Goal: Task Accomplishment & Management: Manage account settings

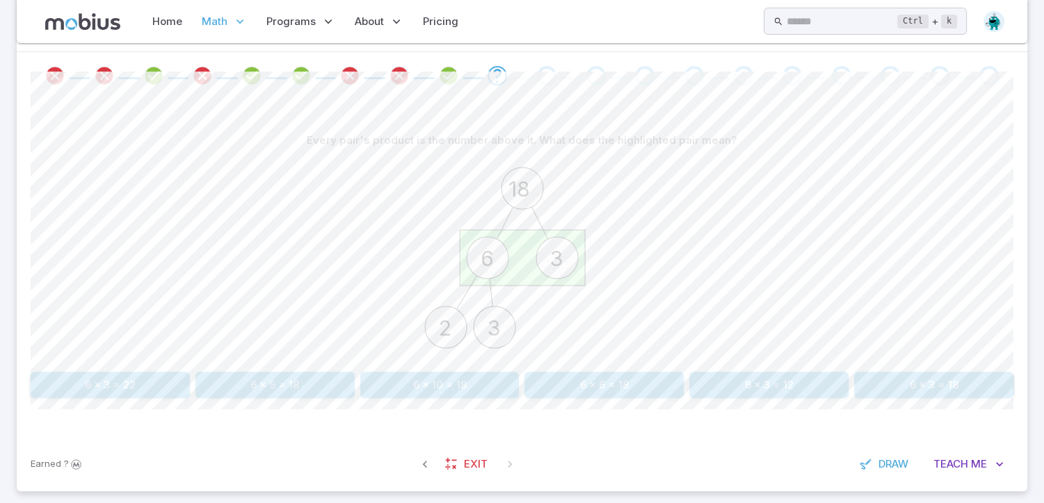
scroll to position [278, 0]
click at [938, 387] on button "6 x 3 = 18" at bounding box center [933, 388] width 159 height 26
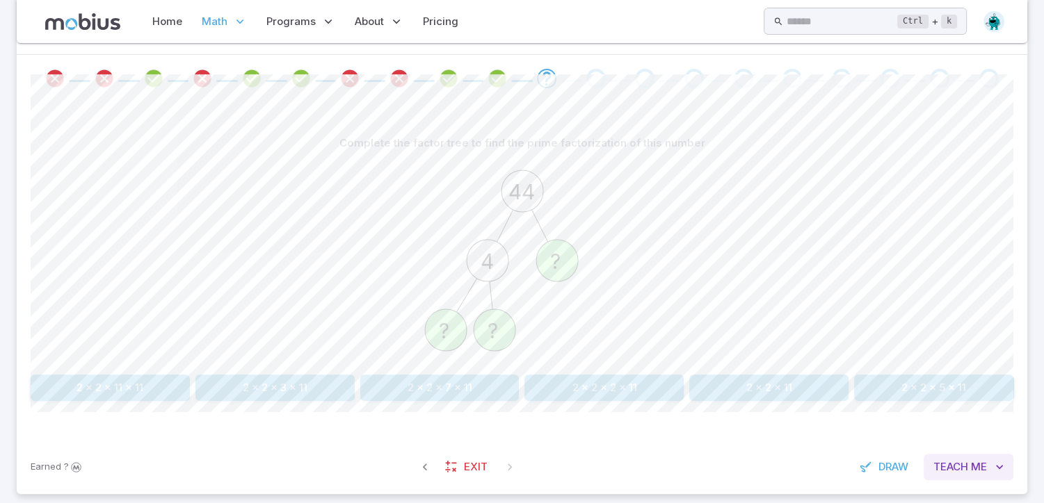
click at [960, 464] on span "Teach" at bounding box center [950, 467] width 35 height 15
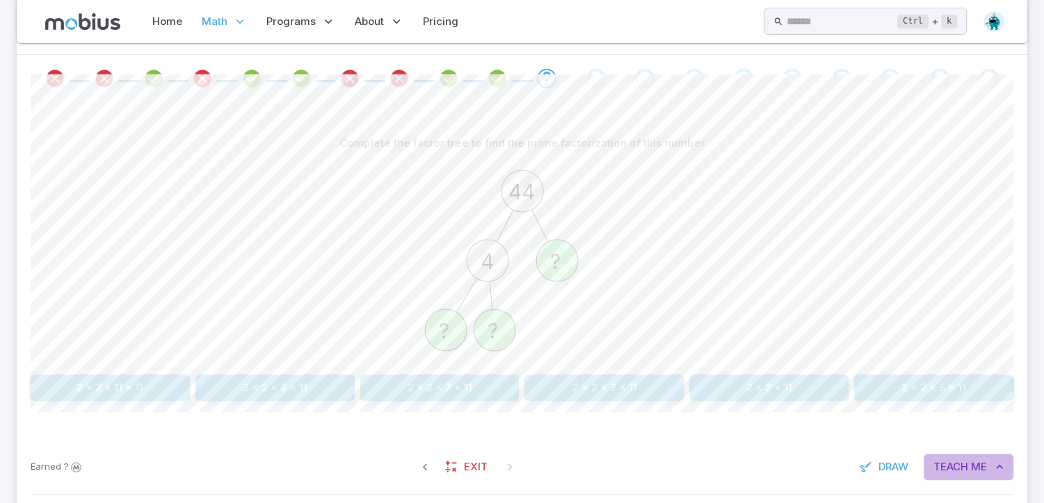
click at [1001, 464] on icon "button" at bounding box center [999, 467] width 14 height 14
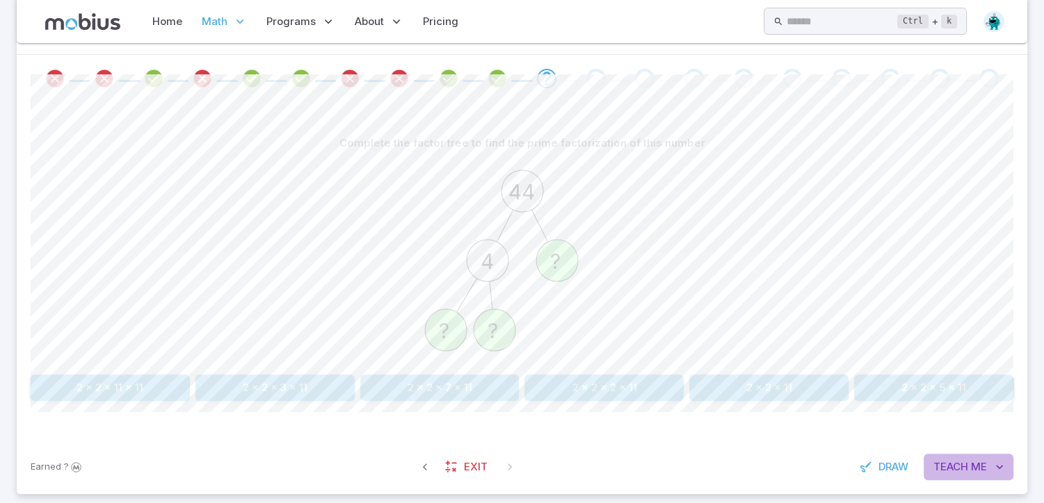
click at [1001, 464] on icon "button" at bounding box center [999, 467] width 14 height 14
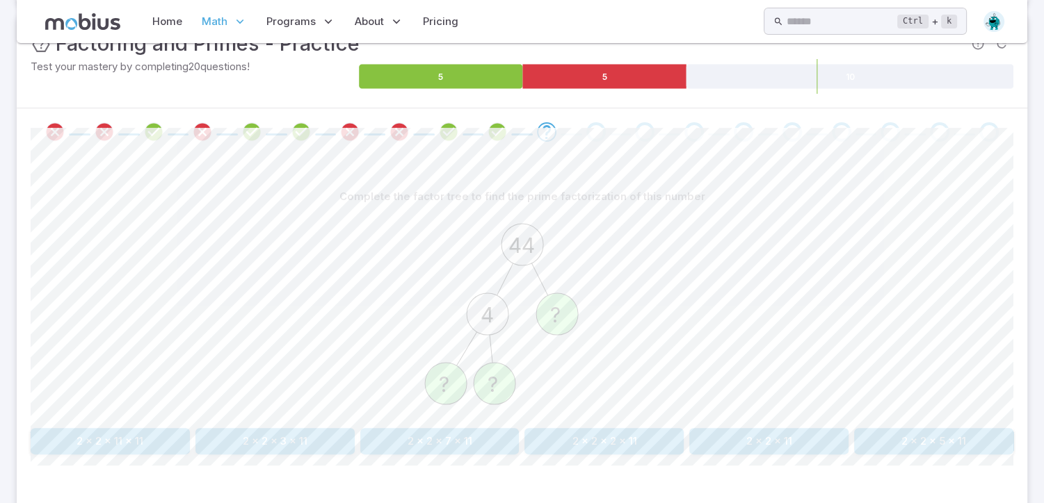
scroll to position [220, 0]
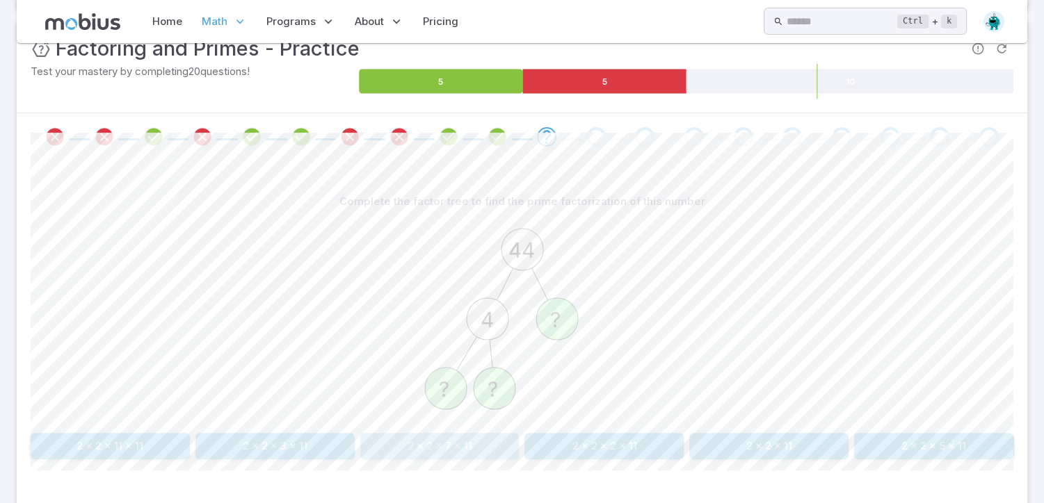
click at [456, 446] on button "2 x 2 x 7 x 11" at bounding box center [439, 446] width 159 height 26
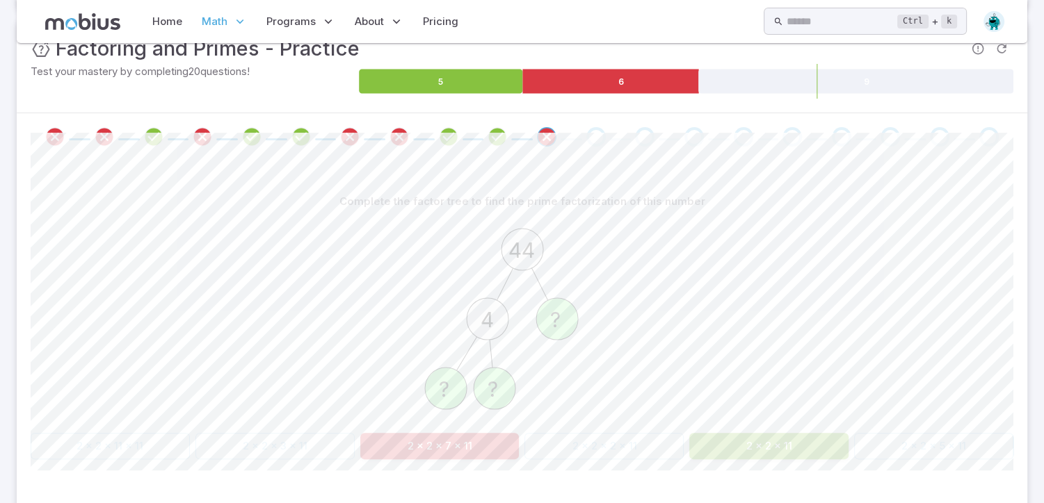
scroll to position [122, 0]
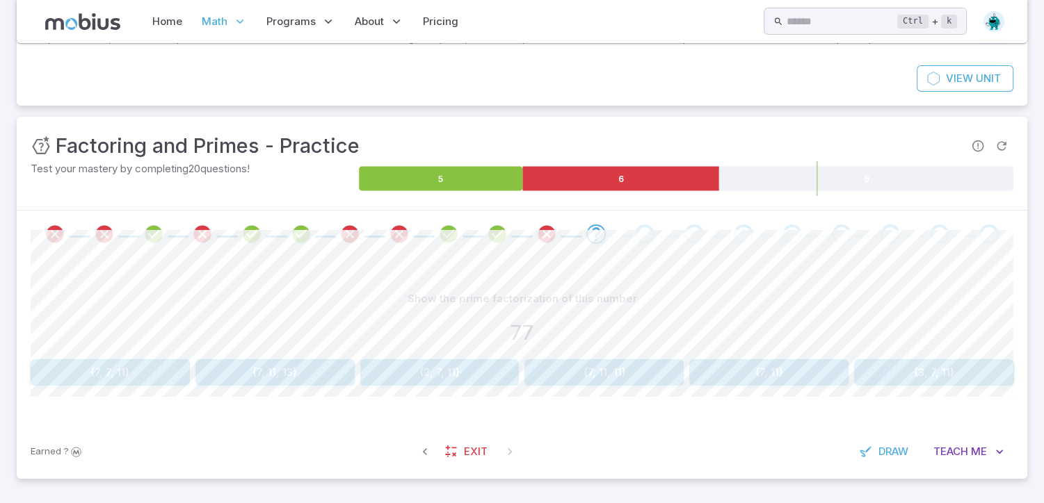
click at [771, 372] on button "{7, 11}" at bounding box center [768, 372] width 159 height 26
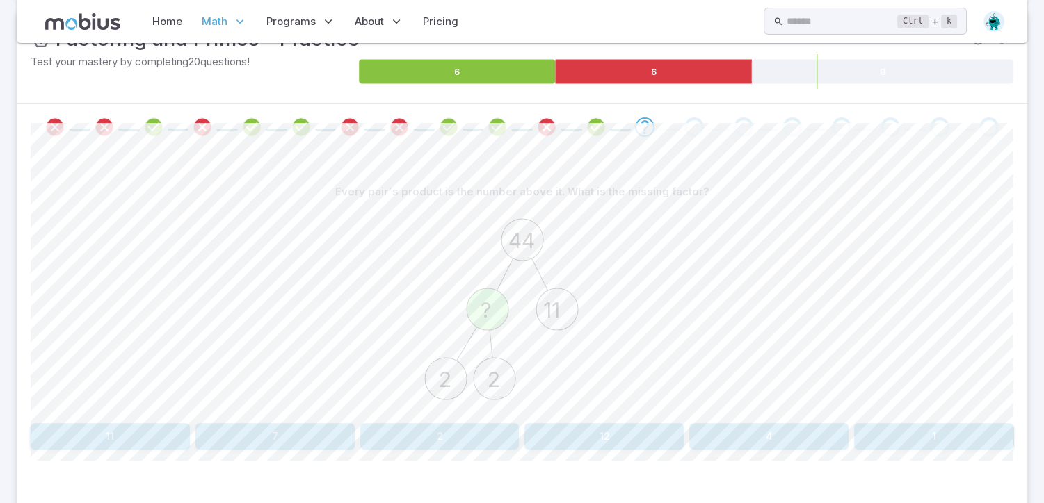
scroll to position [233, 0]
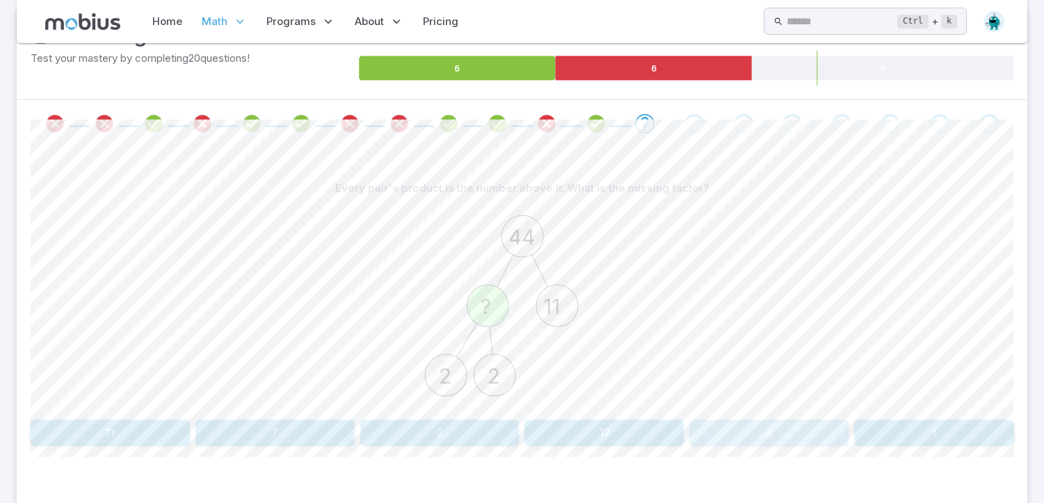
click at [761, 430] on button "4" at bounding box center [768, 433] width 159 height 26
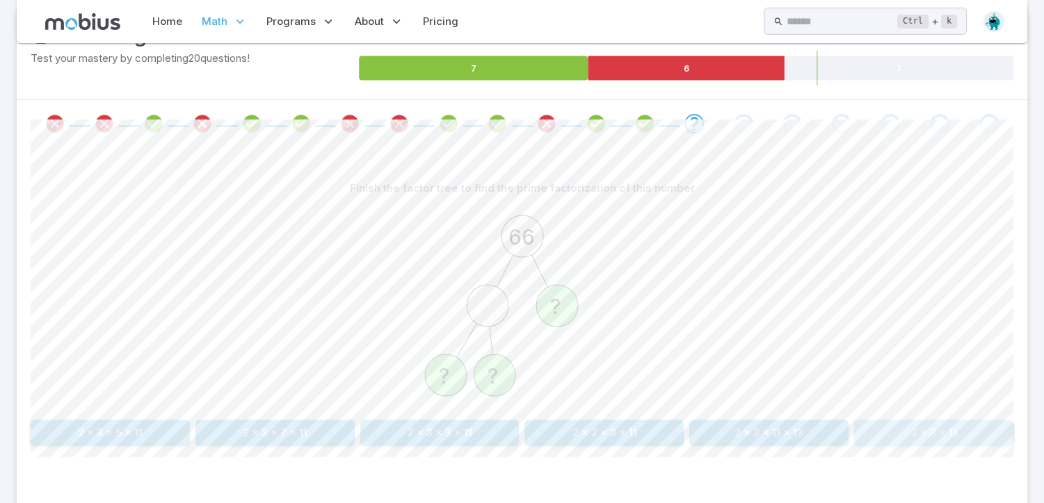
click at [921, 428] on button "2 x 3 x 11" at bounding box center [933, 433] width 159 height 26
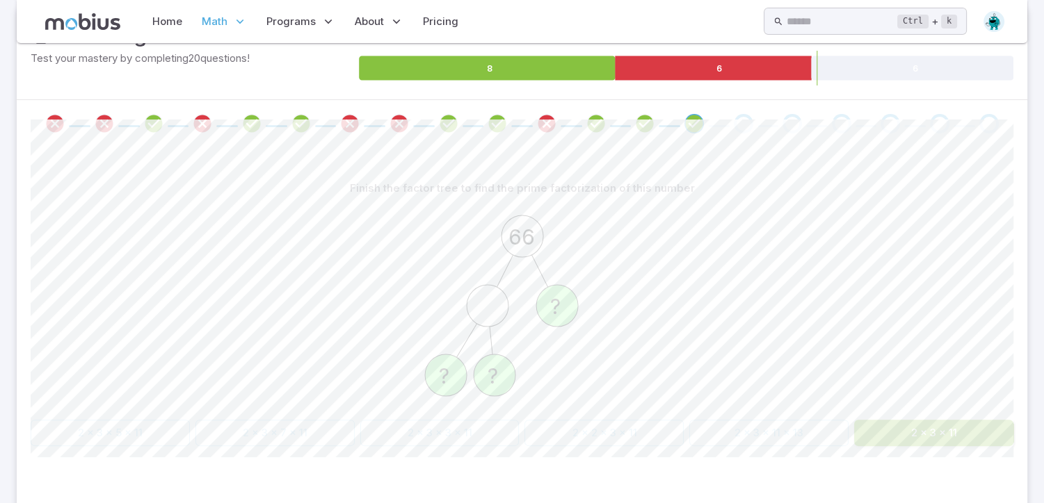
scroll to position [127, 0]
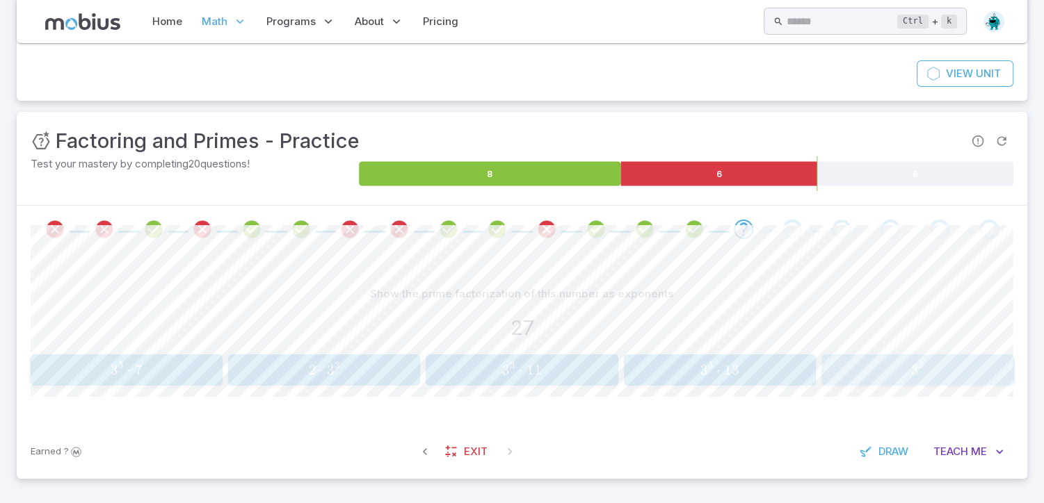
click at [918, 366] on span "3" at bounding box center [920, 365] width 5 height 12
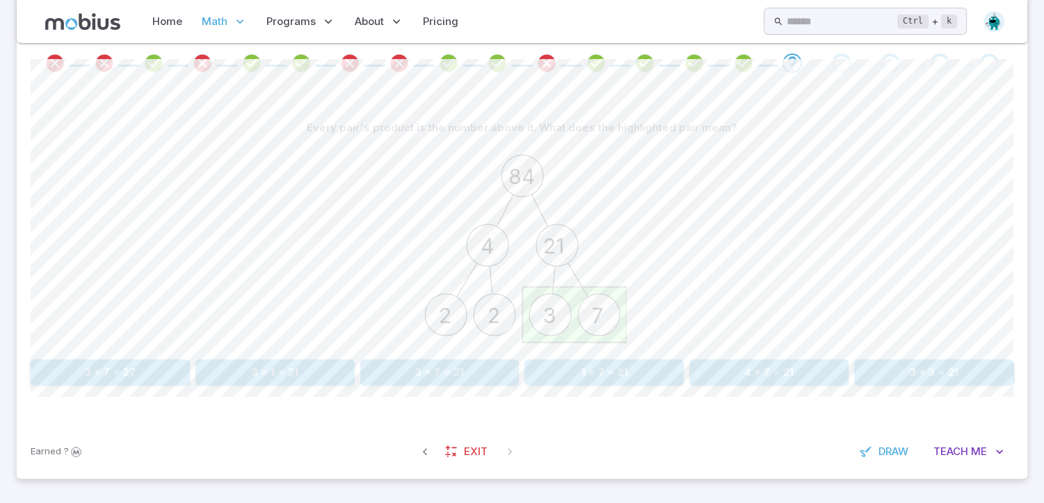
scroll to position [277, 0]
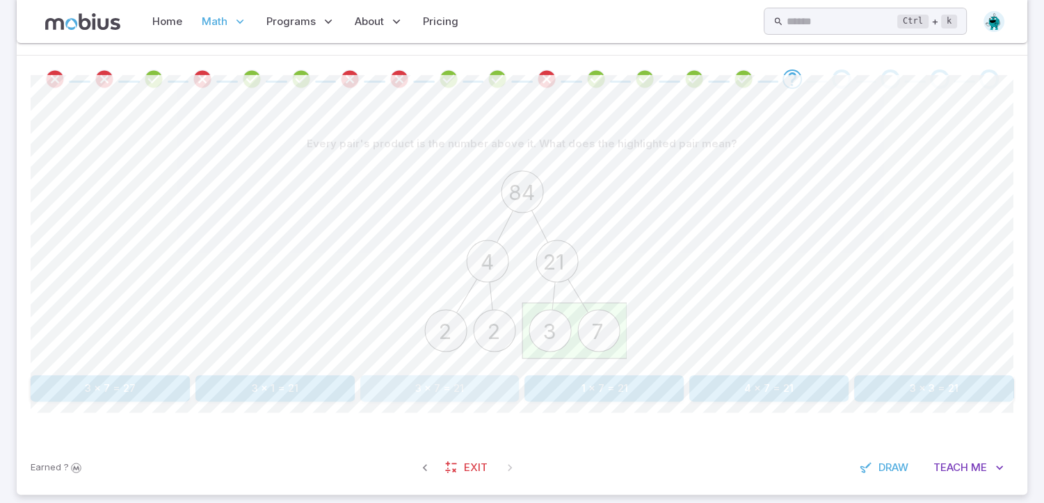
click at [451, 391] on button "3 x 7 = 21" at bounding box center [439, 388] width 159 height 26
click at [291, 396] on button "2 x 2 x 10" at bounding box center [274, 388] width 159 height 26
click at [122, 390] on button "2" at bounding box center [110, 388] width 159 height 26
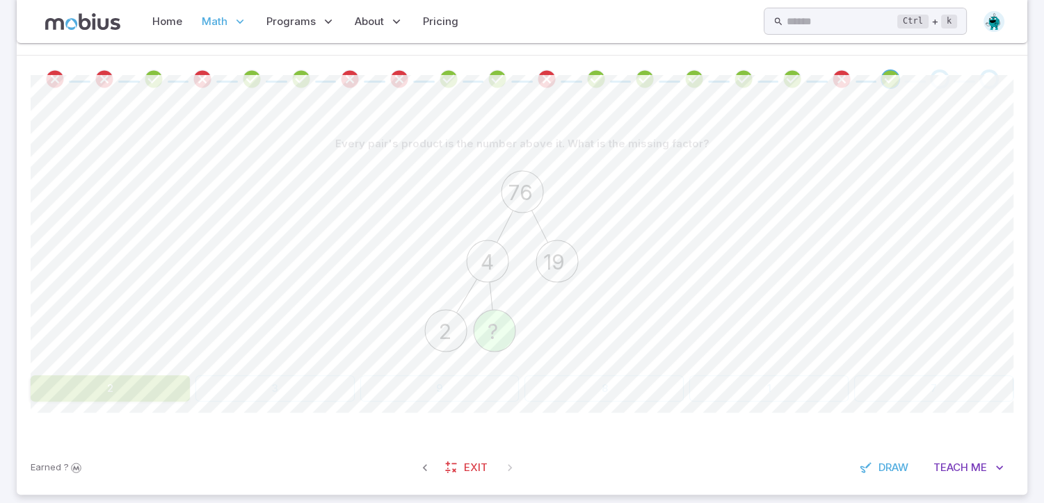
scroll to position [122, 0]
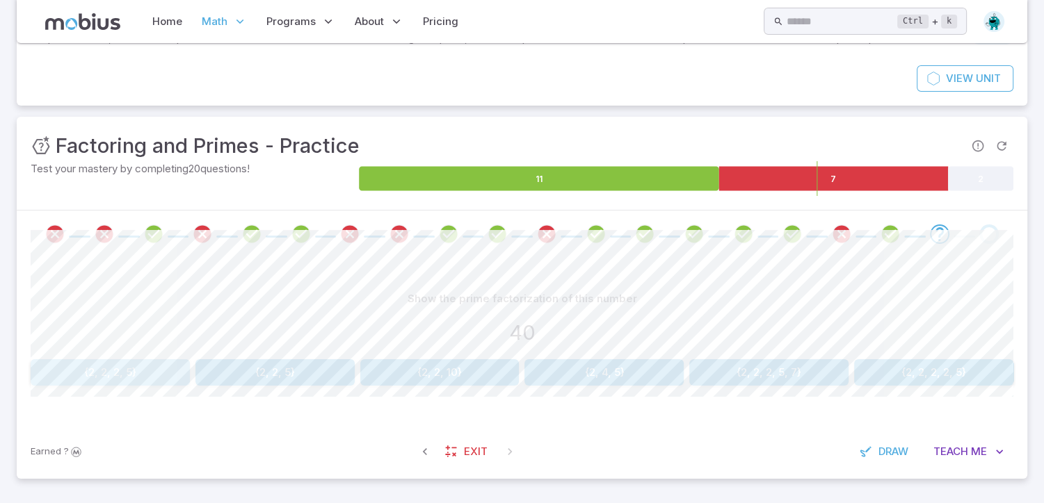
click at [120, 366] on button "{2, 2, 2, 5}" at bounding box center [110, 372] width 159 height 26
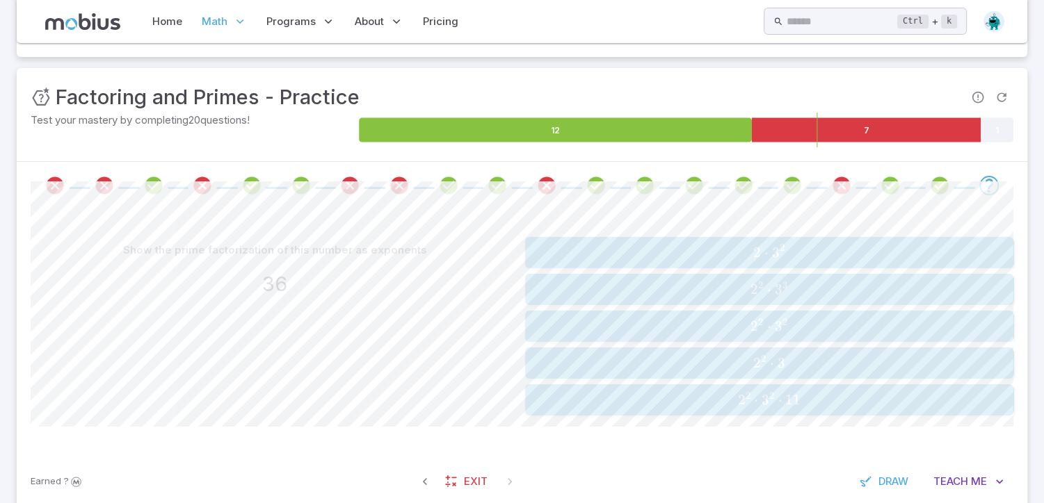
scroll to position [172, 0]
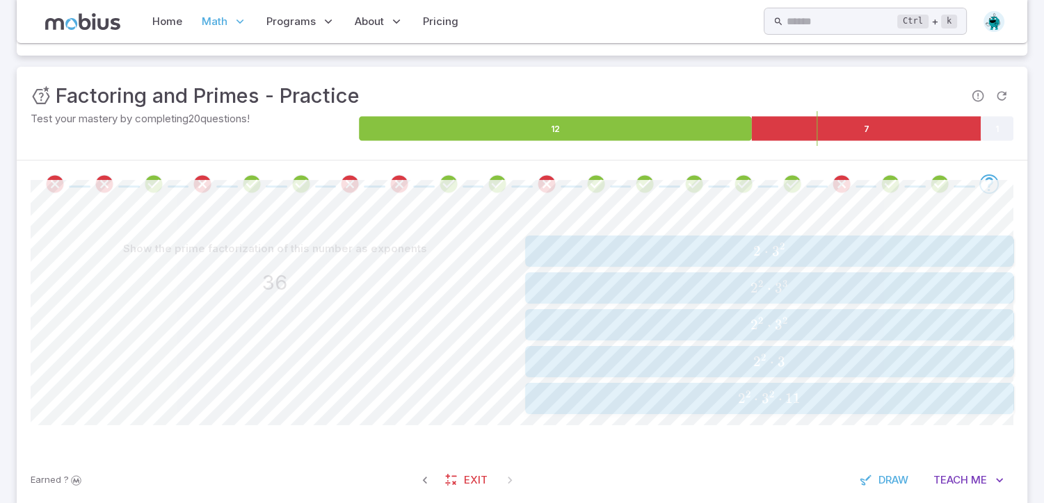
click at [810, 319] on span "2 2 ⋅ 3 2" at bounding box center [769, 324] width 480 height 17
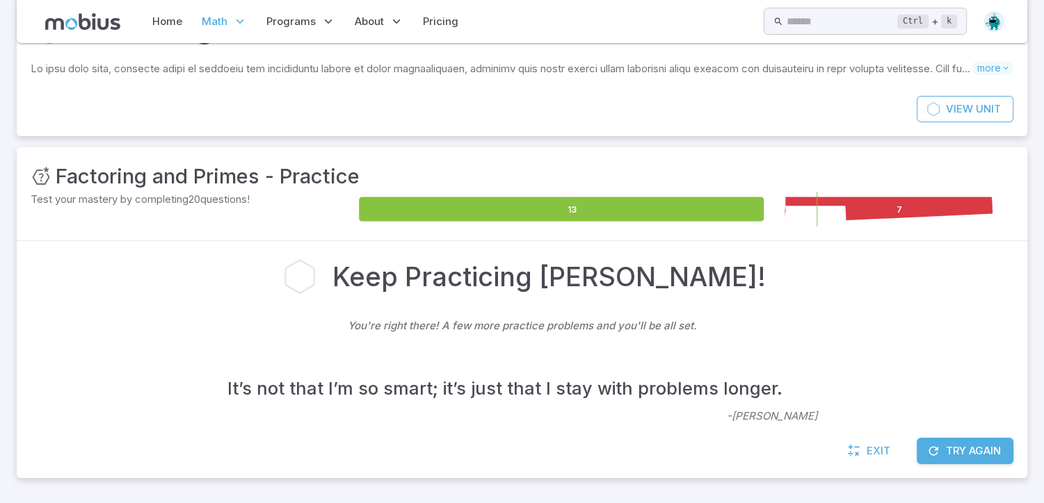
scroll to position [91, 0]
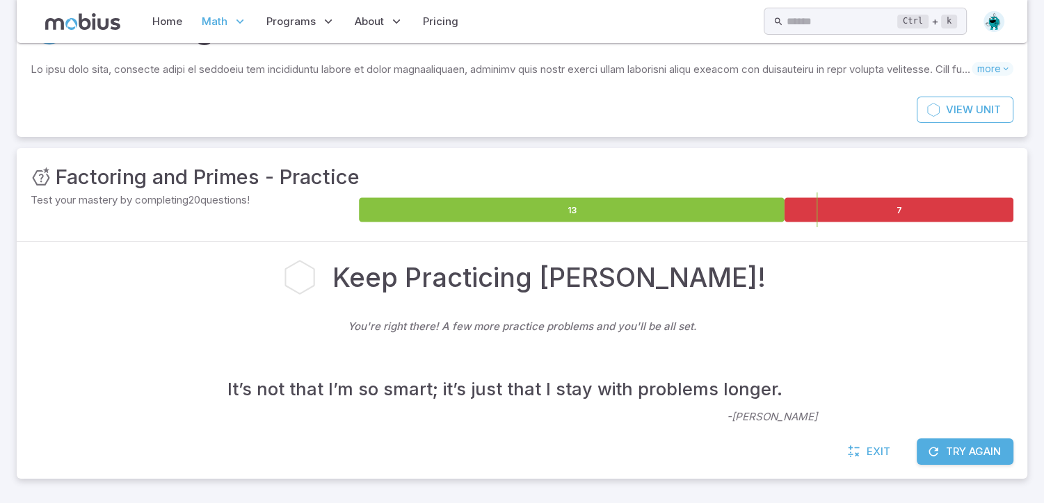
click at [996, 19] on img at bounding box center [993, 21] width 21 height 21
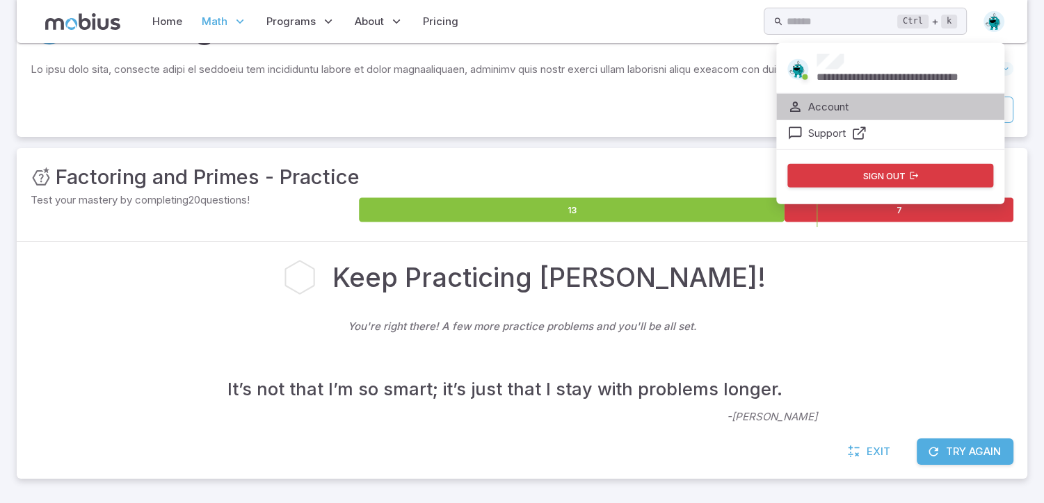
click at [835, 105] on p "Account" at bounding box center [828, 106] width 40 height 15
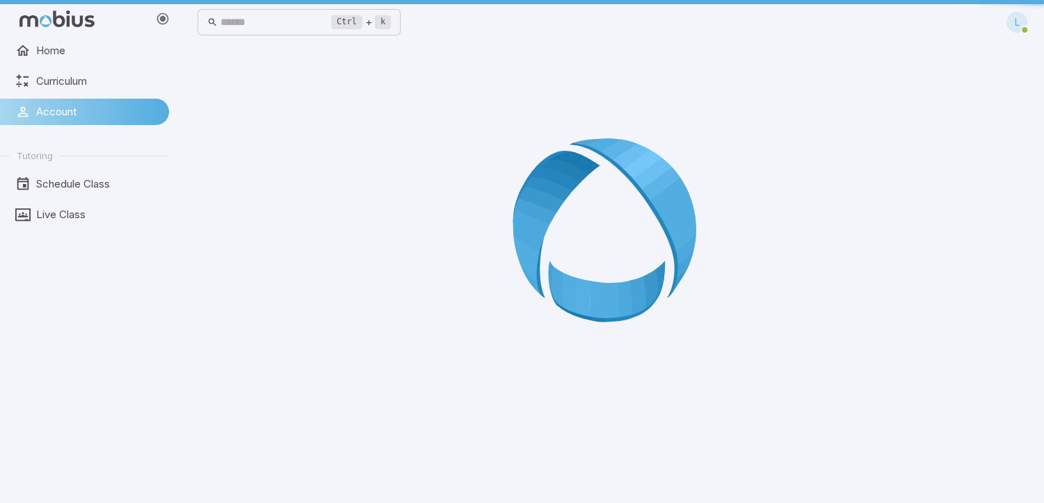
scroll to position [0, 0]
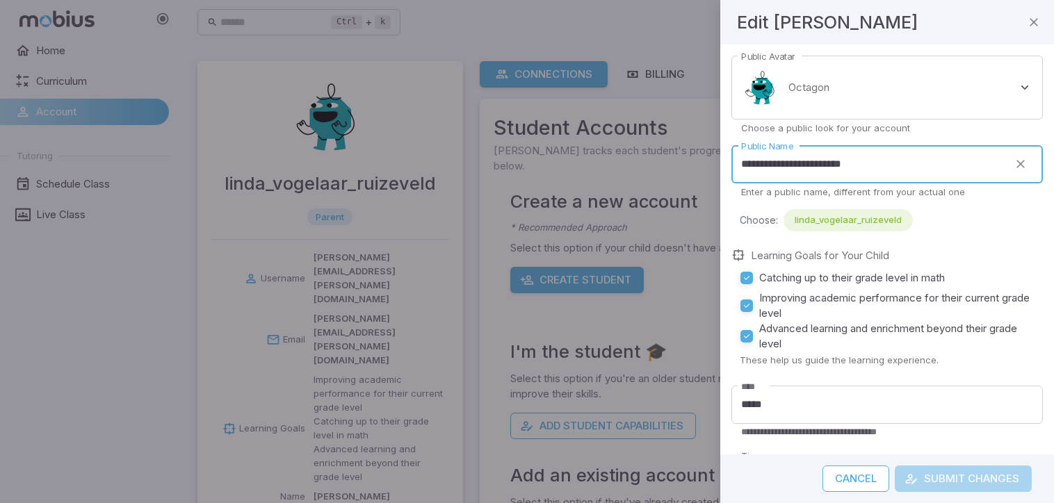
click at [873, 161] on input "**********" at bounding box center [869, 164] width 277 height 38
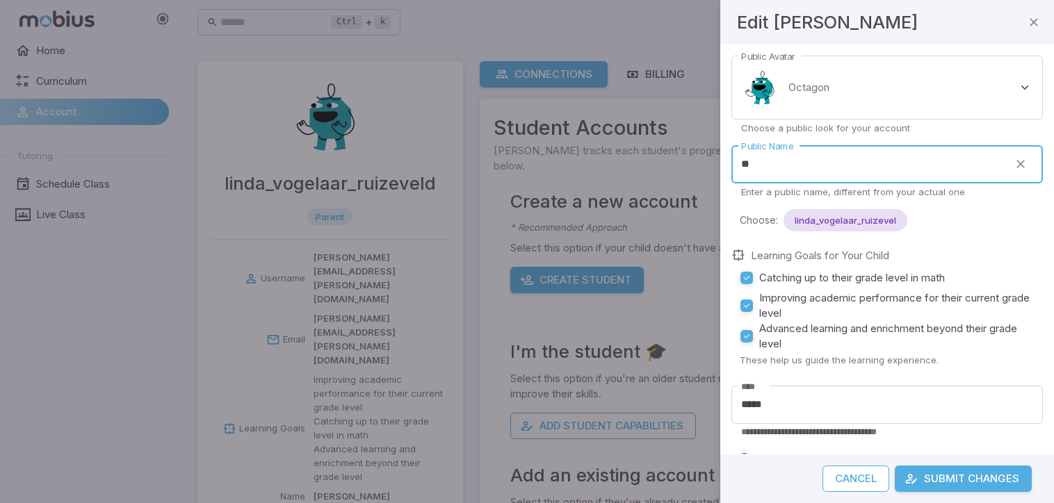
type input "*"
type input "*****"
click at [895, 466] on button "Submit Changes" at bounding box center [963, 479] width 137 height 26
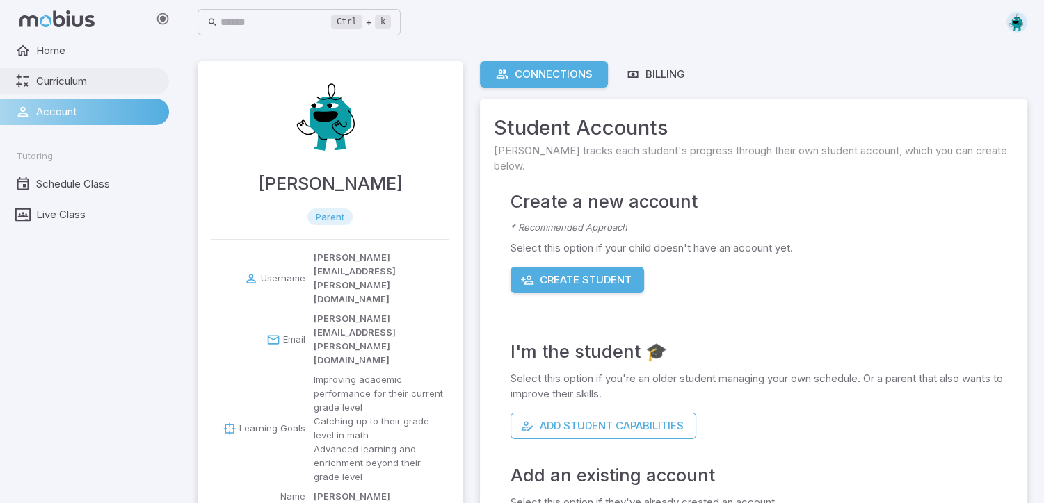
click at [58, 88] on span "Curriculum" at bounding box center [97, 81] width 123 height 15
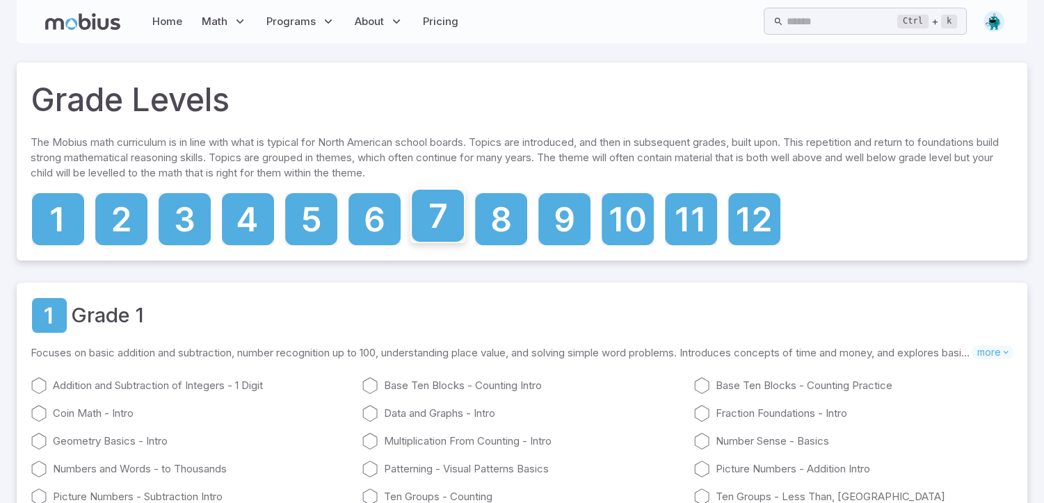
click at [438, 227] on icon at bounding box center [438, 216] width 52 height 52
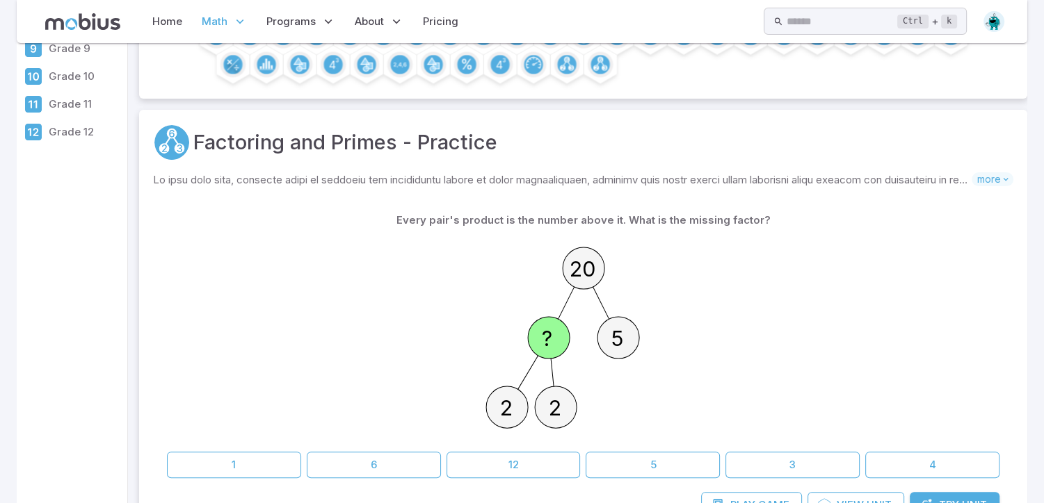
scroll to position [278, 0]
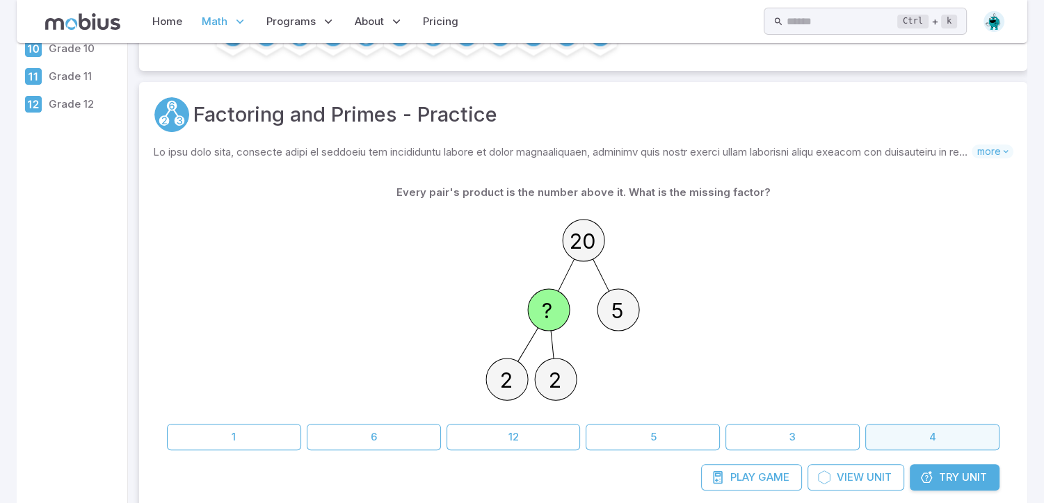
click at [935, 430] on button "4" at bounding box center [932, 437] width 134 height 26
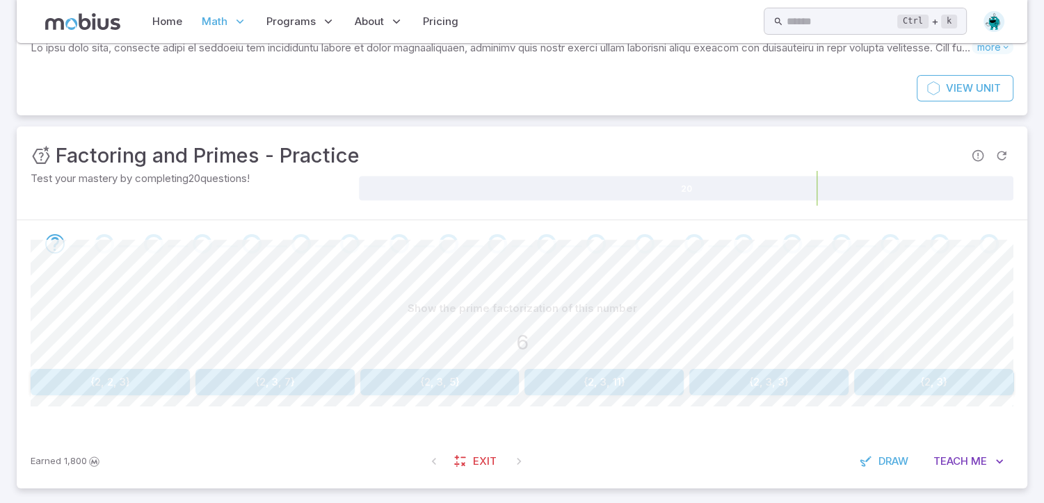
scroll to position [122, 0]
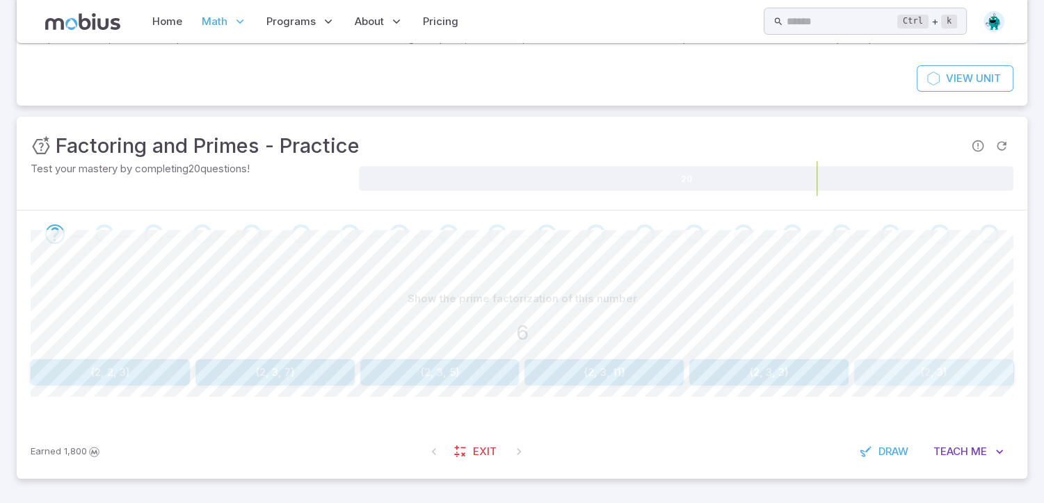
click at [948, 369] on button "{2, 3}" at bounding box center [933, 372] width 159 height 26
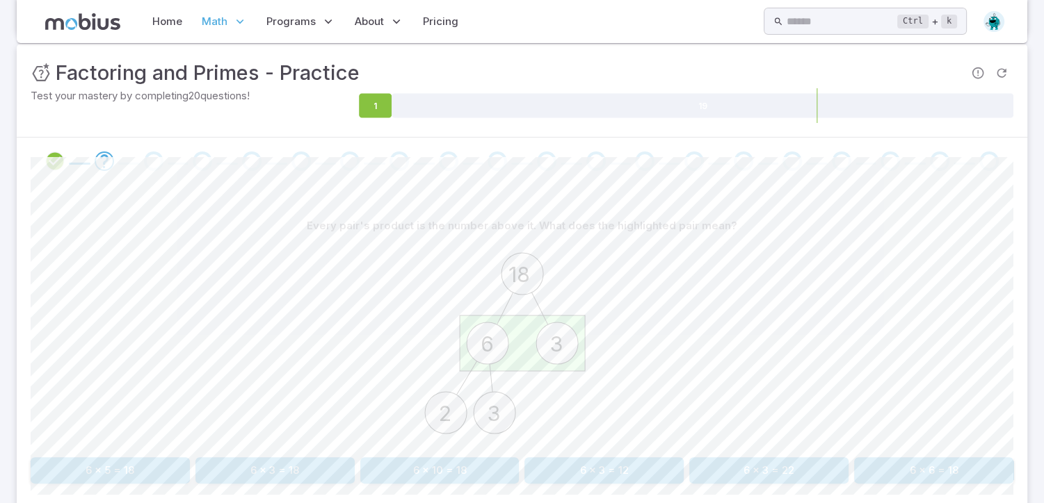
scroll to position [200, 0]
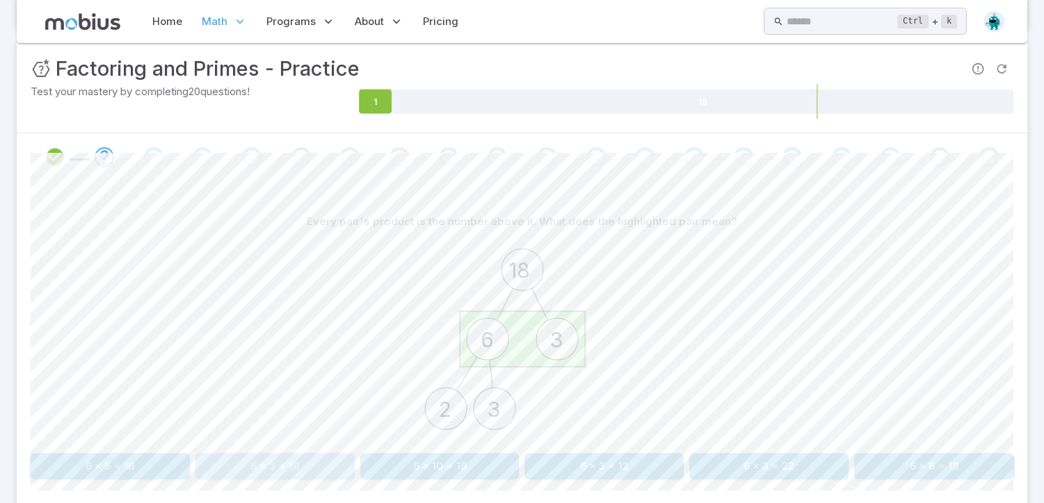
click at [286, 466] on button "6 x 3 = 18" at bounding box center [274, 466] width 159 height 26
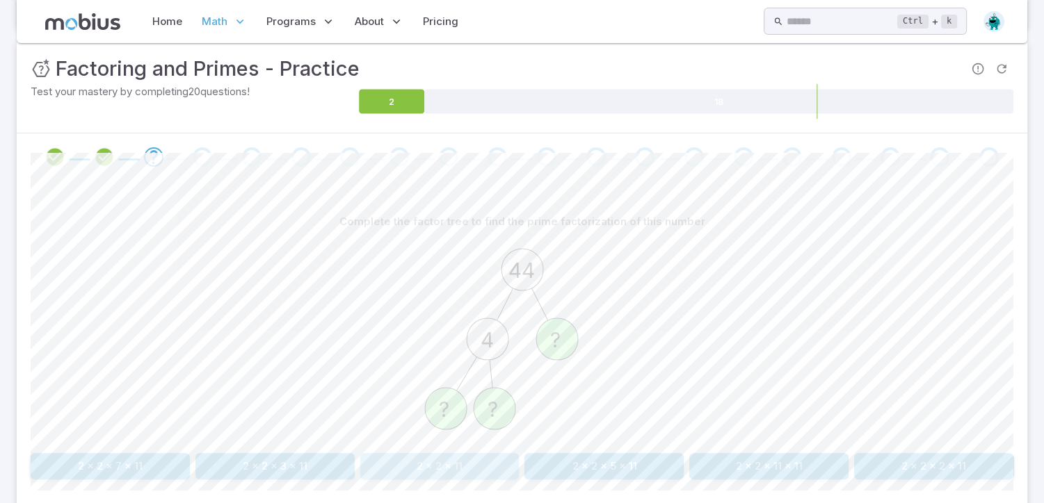
click at [456, 464] on button "2 x 2 x 11" at bounding box center [439, 466] width 159 height 26
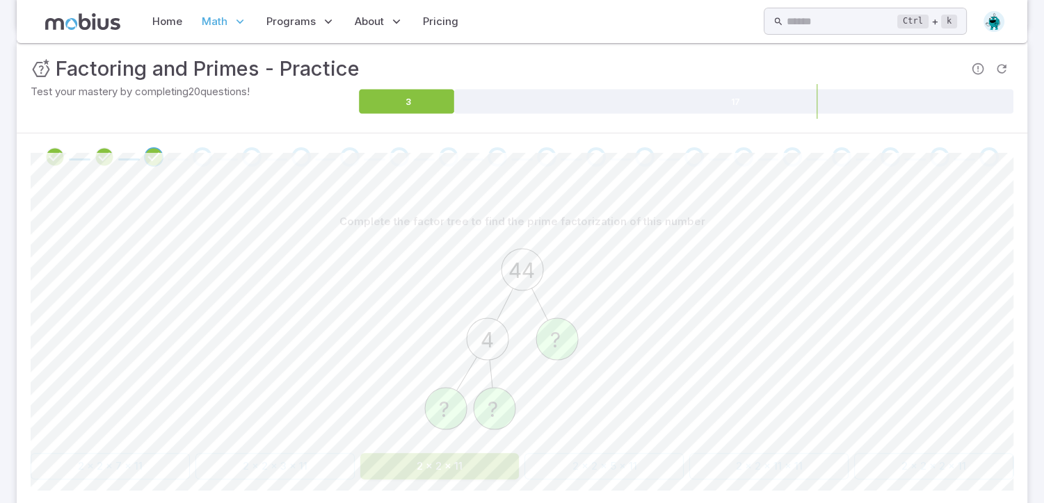
scroll to position [122, 0]
